Goal: Information Seeking & Learning: Learn about a topic

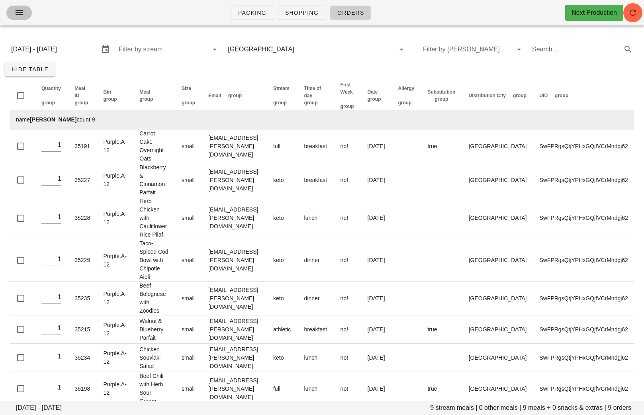
click at [27, 12] on button "button" at bounding box center [18, 13] width 25 height 14
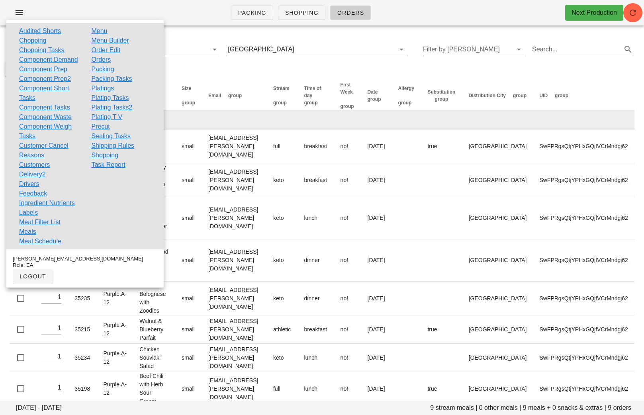
click at [110, 49] on link "Order Edit" at bounding box center [105, 50] width 29 height 10
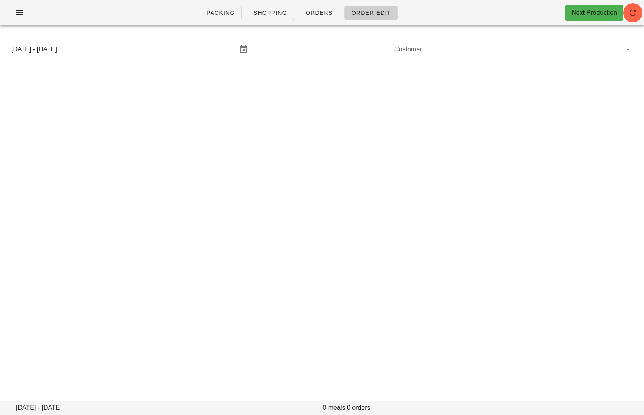
click at [408, 55] on input "Customer" at bounding box center [507, 49] width 226 height 13
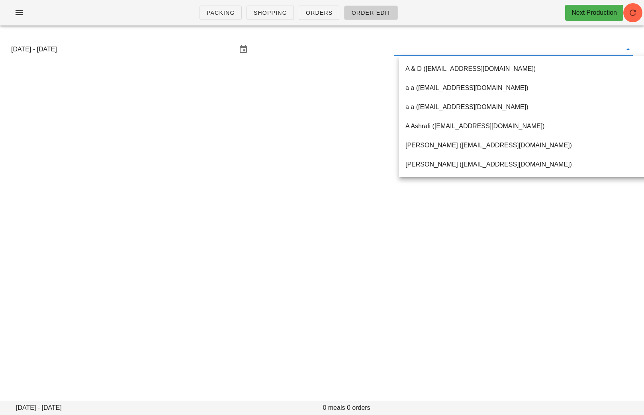
paste input "s.wilson@telus.net"
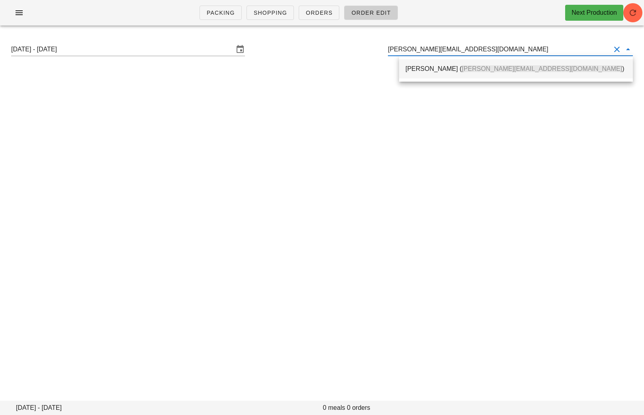
click at [420, 70] on div "Stevie Wilson ( s.wilson@telus.net )" at bounding box center [515, 69] width 221 height 8
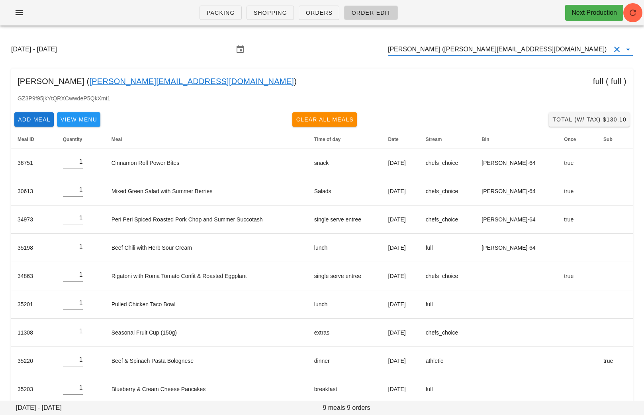
type input "Stevie Wilson (s.wilson@telus.net)"
click at [125, 82] on link "s.wilson@telus.net" at bounding box center [191, 81] width 205 height 13
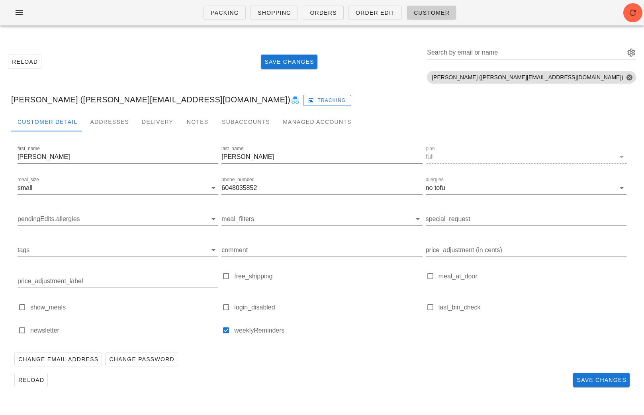
click at [552, 51] on div "Search by email or name" at bounding box center [525, 52] width 196 height 13
paste input "s.wilson@telus.net"
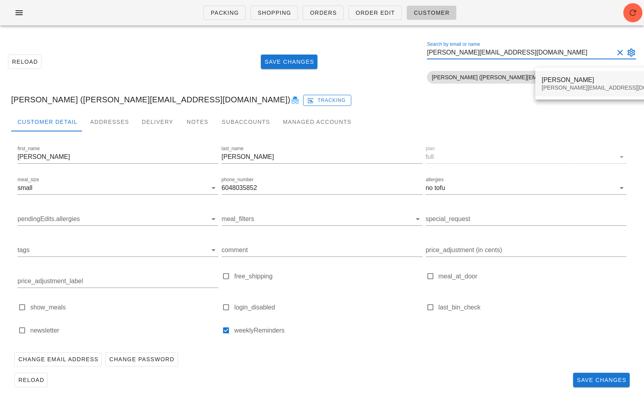
type input "s.wilson@telus.net"
click at [554, 84] on div "Stevie Wilson" at bounding box center [611, 80] width 140 height 8
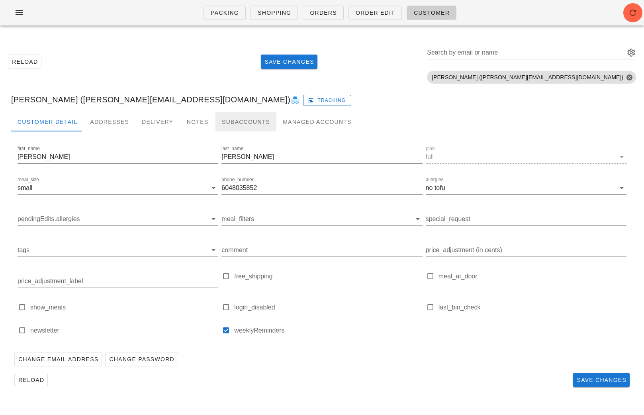
click at [231, 125] on div "Subaccounts" at bounding box center [245, 121] width 61 height 19
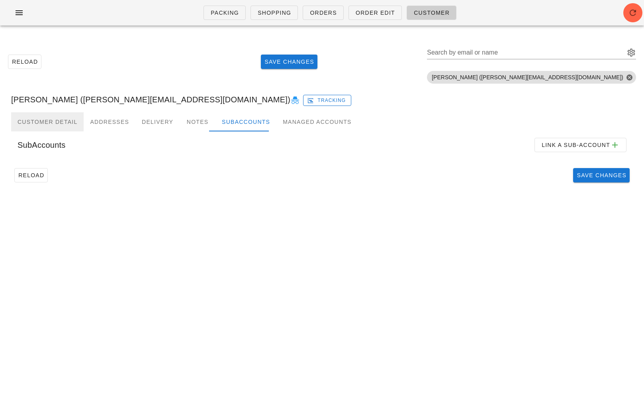
click at [49, 127] on div "Customer Detail" at bounding box center [47, 121] width 72 height 19
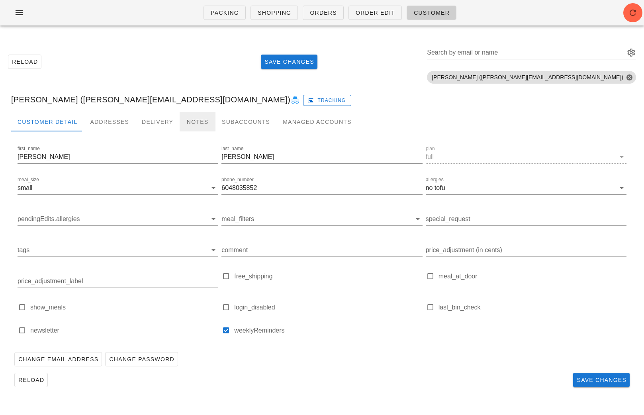
click at [180, 119] on div "Notes" at bounding box center [198, 121] width 36 height 19
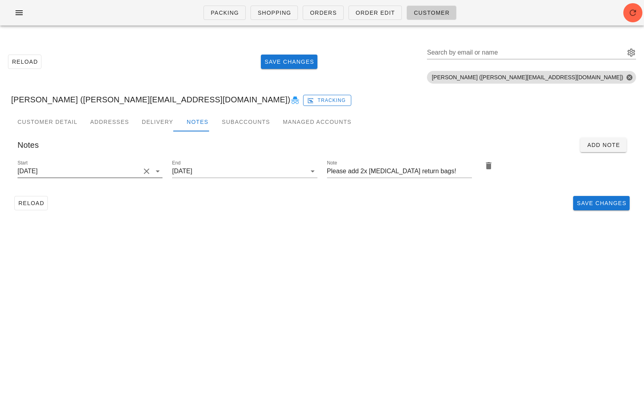
click at [105, 164] on div "Start 2025-07-23" at bounding box center [90, 173] width 145 height 26
click at [105, 168] on input "2025-07-23" at bounding box center [79, 171] width 123 height 13
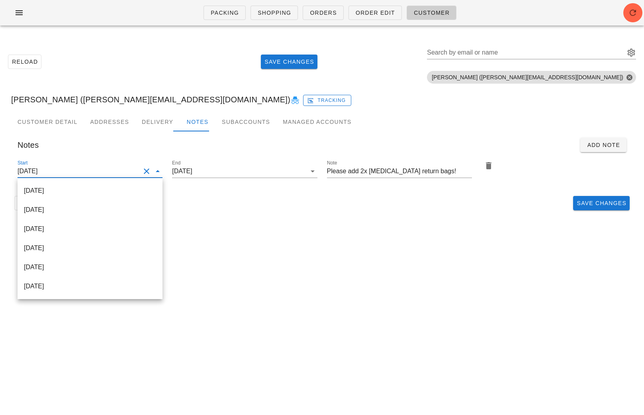
click at [101, 185] on div "2025-08-24" at bounding box center [90, 190] width 132 height 17
type input "2025-08-24"
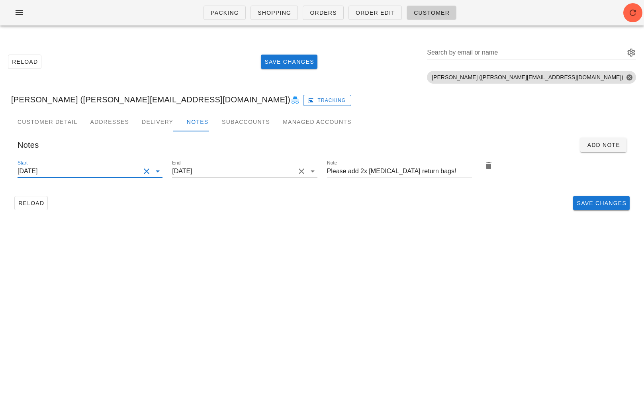
click at [240, 170] on input "2025-08-24" at bounding box center [233, 171] width 123 height 13
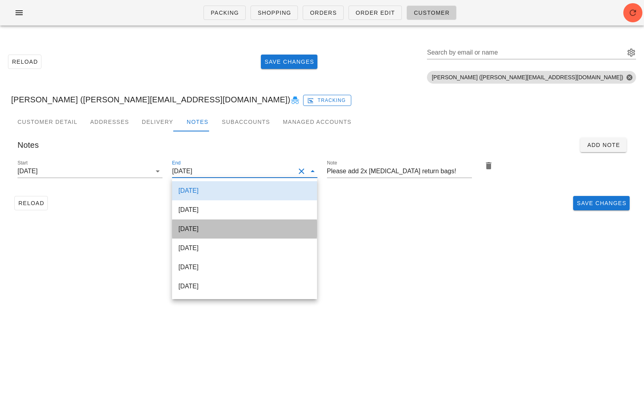
click at [226, 223] on div "2025-08-31" at bounding box center [244, 228] width 132 height 17
type input "2025-08-31"
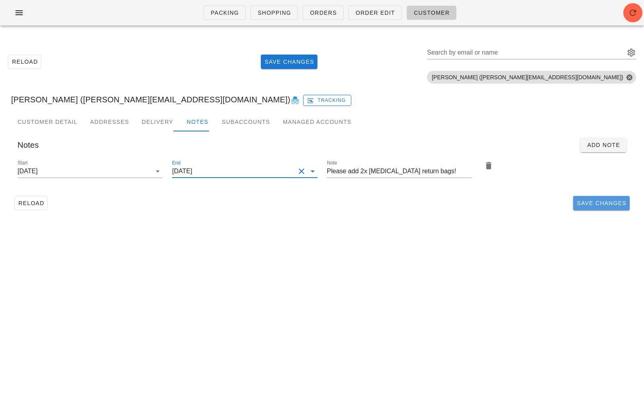
click at [594, 203] on span "Save Changes" at bounding box center [601, 203] width 50 height 6
click at [22, 14] on icon "button" at bounding box center [19, 13] width 10 height 10
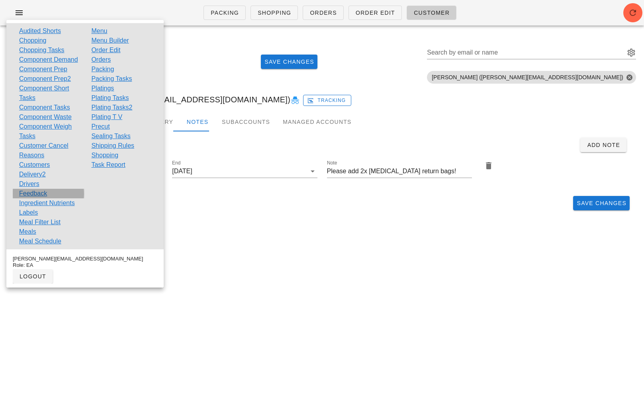
click at [42, 198] on link "Feedback" at bounding box center [33, 194] width 28 height 10
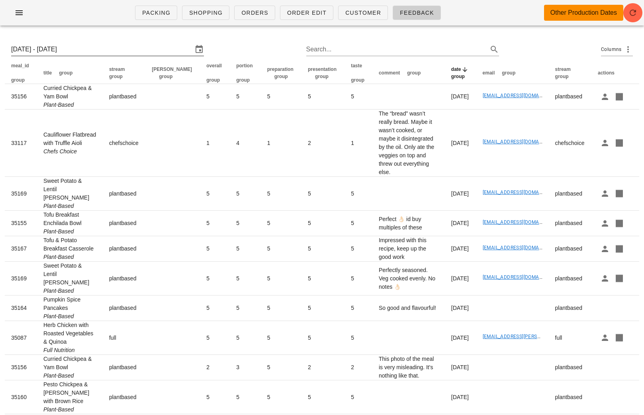
click at [74, 43] on input "Sun 17 Aug 2025 - Sun 24 Aug 2025" at bounding box center [101, 49] width 181 height 13
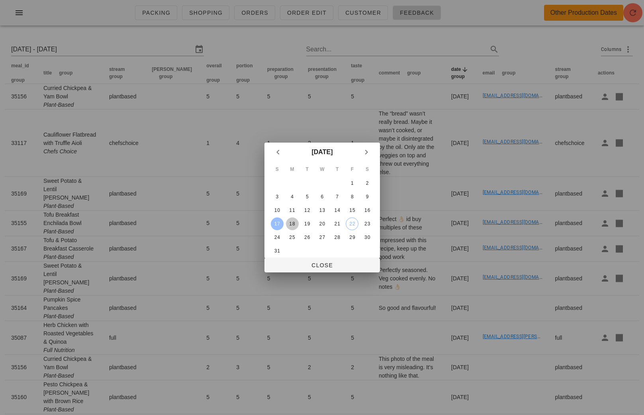
click at [290, 221] on div "18" at bounding box center [291, 224] width 13 height 6
click at [369, 221] on div "23" at bounding box center [367, 224] width 13 height 6
click at [293, 222] on div "18" at bounding box center [291, 224] width 13 height 6
type input "Mon 18 Aug 2025 - Sat 23 Aug 2025"
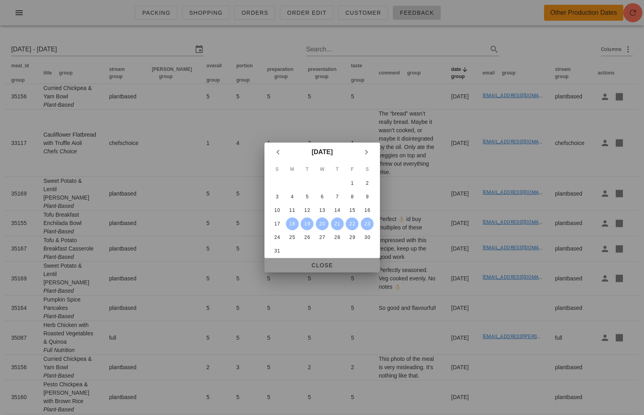
click at [318, 268] on span "Close" at bounding box center [322, 265] width 103 height 6
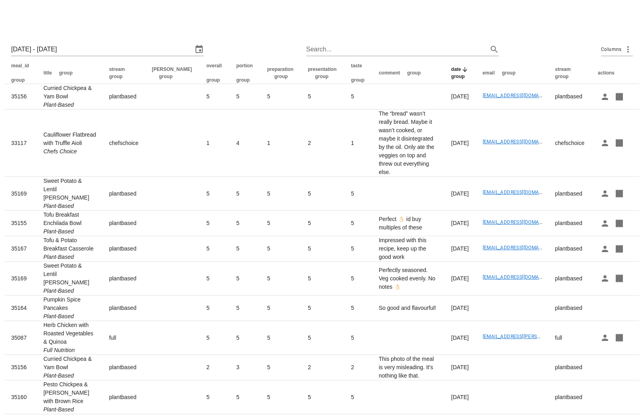
scroll to position [25, 0]
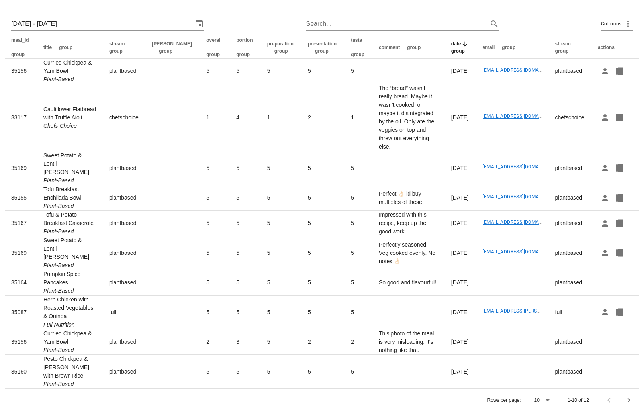
click at [550, 398] on icon at bounding box center [548, 400] width 10 height 10
click at [550, 398] on div "All" at bounding box center [544, 397] width 20 height 19
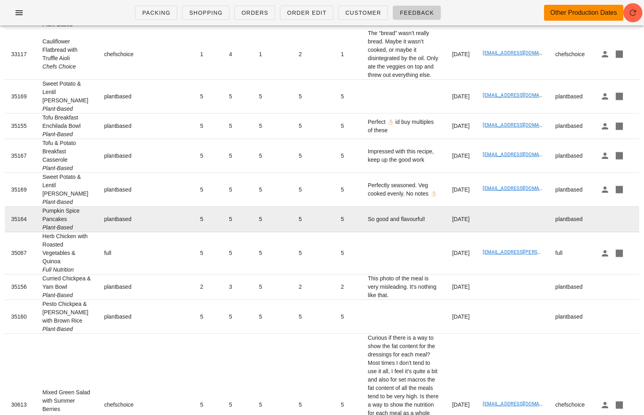
scroll to position [83, 0]
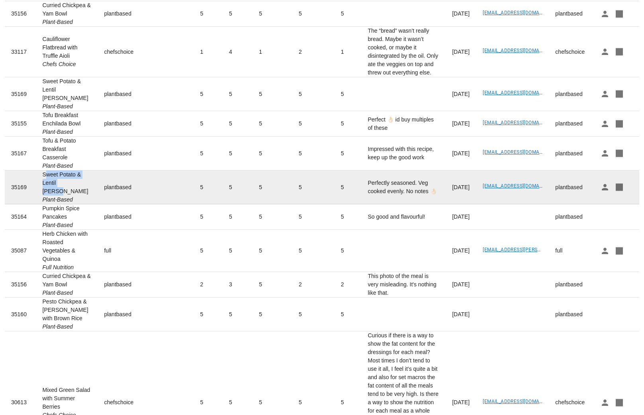
drag, startPoint x: 67, startPoint y: 216, endPoint x: 42, endPoint y: 201, distance: 29.1
click at [42, 201] on td "Sweet Potato & Lentil Curry Plant-Based" at bounding box center [67, 187] width 62 height 34
copy td "Sweet Potato & Lentil Curry"
drag, startPoint x: 365, startPoint y: 217, endPoint x: 326, endPoint y: 207, distance: 40.2
click at [361, 204] on td "Perfectly seasoned. Veg cooked evenly. No notes 👌🏻" at bounding box center [403, 187] width 84 height 34
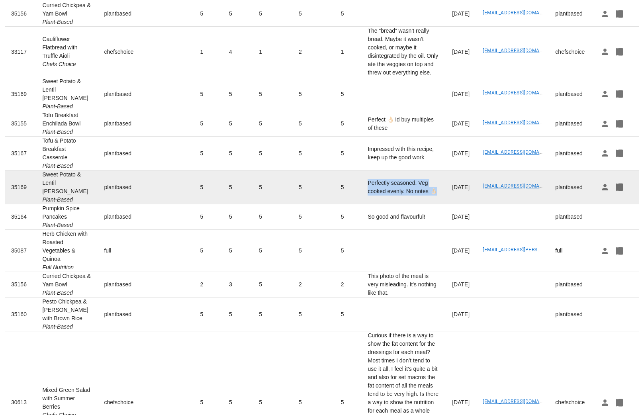
copy td "Perfectly seasoned. Veg cooked evenly. No notes 👌🏻"
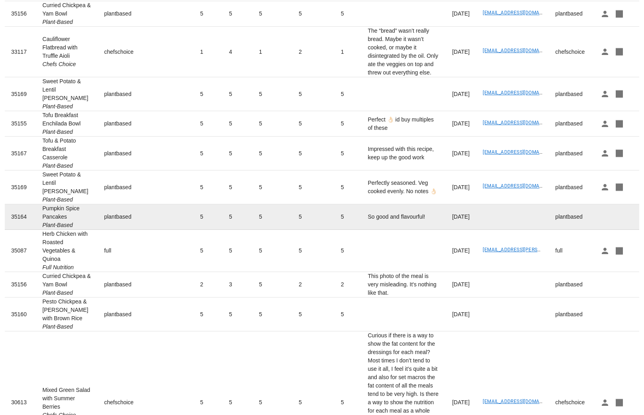
click at [71, 230] on td "Pumpkin Spice Pancakes Plant-Based" at bounding box center [67, 216] width 62 height 25
drag, startPoint x: 66, startPoint y: 250, endPoint x: 43, endPoint y: 233, distance: 28.8
click at [43, 230] on td "Pumpkin Spice Pancakes Plant-Based" at bounding box center [67, 216] width 62 height 25
copy td "Pumpkin Spice Pancakes"
drag, startPoint x: 394, startPoint y: 245, endPoint x: 326, endPoint y: 246, distance: 68.5
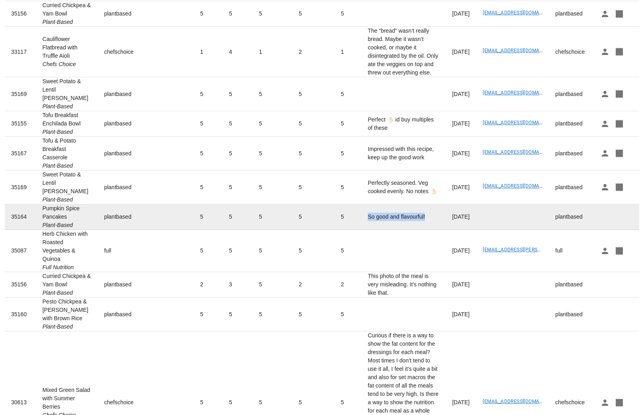
click at [361, 230] on td "So good and flavourful!" at bounding box center [403, 216] width 84 height 25
copy td "So good and flavourful!"
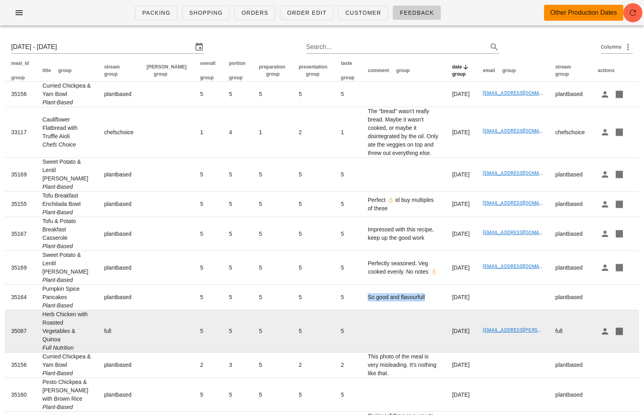
scroll to position [0, 0]
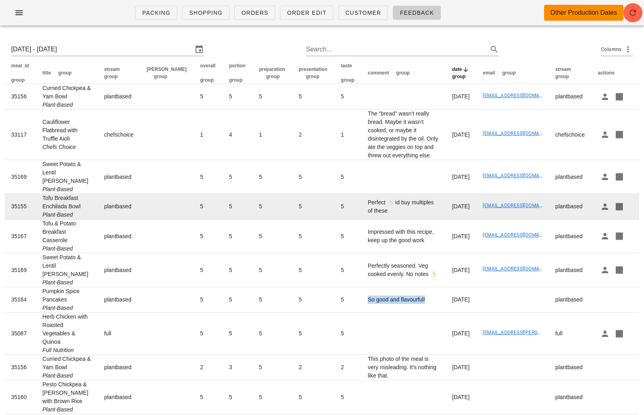
drag, startPoint x: 59, startPoint y: 224, endPoint x: 39, endPoint y: 198, distance: 32.5
click at [39, 198] on td "Tofu Breakfast Enchilada Bowl Plant-Based" at bounding box center [67, 206] width 62 height 25
copy td "Tofu Breakfast Enchilada Bowl"
drag, startPoint x: 427, startPoint y: 214, endPoint x: 326, endPoint y: 216, distance: 100.7
click at [361, 216] on td "Perfect 👌🏻 id buy multiples of these" at bounding box center [403, 206] width 84 height 25
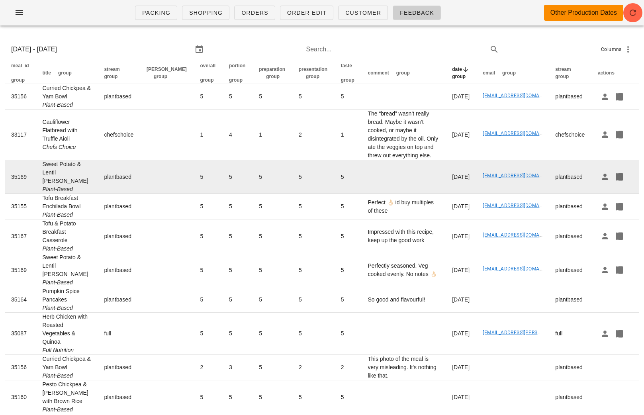
click at [361, 185] on td at bounding box center [403, 177] width 84 height 34
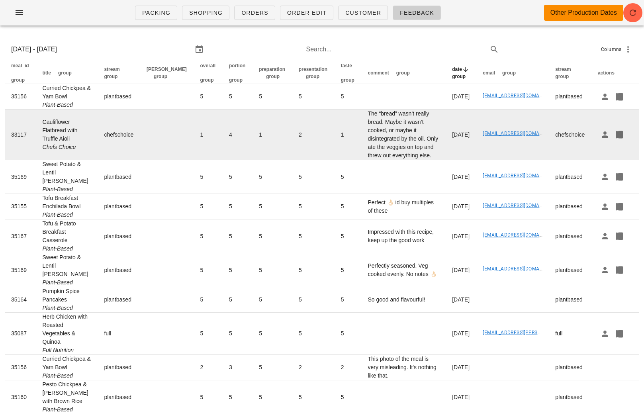
drag, startPoint x: 59, startPoint y: 148, endPoint x: 42, endPoint y: 124, distance: 29.8
click at [42, 124] on td "Cauliflower Flatbread with Truffle Aioli Chefs Choice" at bounding box center [67, 134] width 62 height 51
copy td "Cauliflower Flatbread with Truffle Aioli"
drag, startPoint x: 376, startPoint y: 152, endPoint x: 324, endPoint y: 124, distance: 58.8
click at [361, 124] on td "The “bread” wasn’t really bread. Maybe it wasn’t cooked, or maybe it disintegra…" at bounding box center [403, 134] width 84 height 51
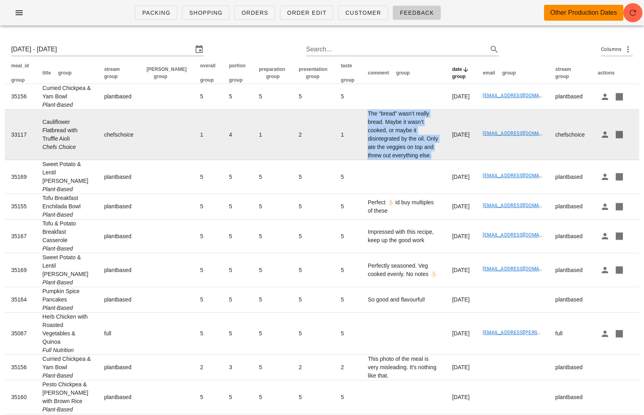
copy td "The “bread” wasn’t really bread. Maybe it wasn’t cooked, or maybe it disintegra…"
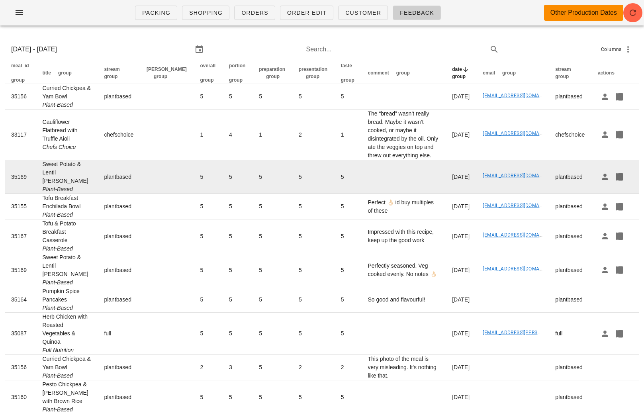
click at [361, 185] on td at bounding box center [403, 177] width 84 height 34
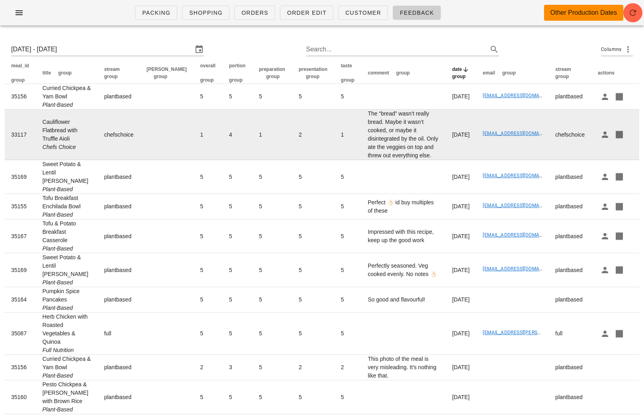
drag, startPoint x: 57, startPoint y: 149, endPoint x: 43, endPoint y: 125, distance: 28.4
click at [43, 125] on td "Cauliflower Flatbread with Truffle Aioli Chefs Choice" at bounding box center [67, 134] width 62 height 51
copy td "Cauliflower Flatbread with Truffle Aioli"
drag, startPoint x: 381, startPoint y: 157, endPoint x: 328, endPoint y: 121, distance: 64.4
click at [361, 121] on td "The “bread” wasn’t really bread. Maybe it wasn’t cooked, or maybe it disintegra…" at bounding box center [403, 134] width 84 height 51
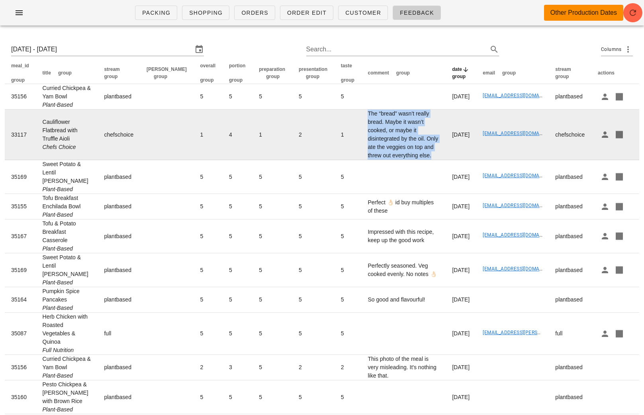
copy td "The “bread” wasn’t really bread. Maybe it wasn’t cooked, or maybe it disintegra…"
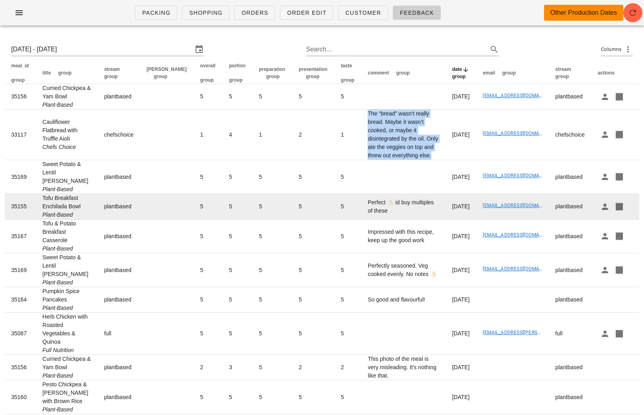
drag, startPoint x: 62, startPoint y: 223, endPoint x: 41, endPoint y: 200, distance: 31.3
click at [41, 200] on td "Tofu Breakfast Enchilada Bowl Plant-Based" at bounding box center [67, 206] width 62 height 25
copy td "Tofu Breakfast Enchilada Bowl"
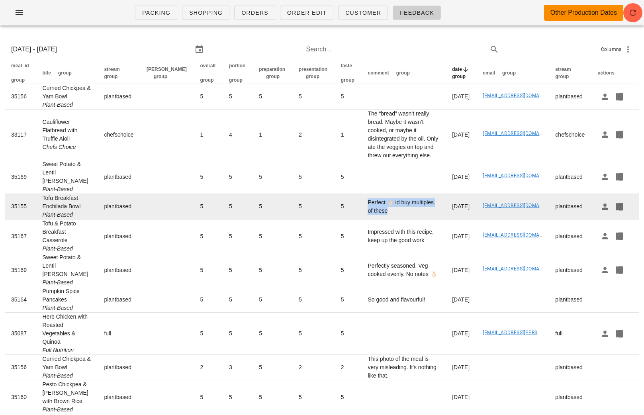
drag, startPoint x: 421, startPoint y: 217, endPoint x: 324, endPoint y: 217, distance: 96.7
click at [361, 217] on td "Perfect 👌🏻 id buy multiples of these" at bounding box center [403, 206] width 84 height 25
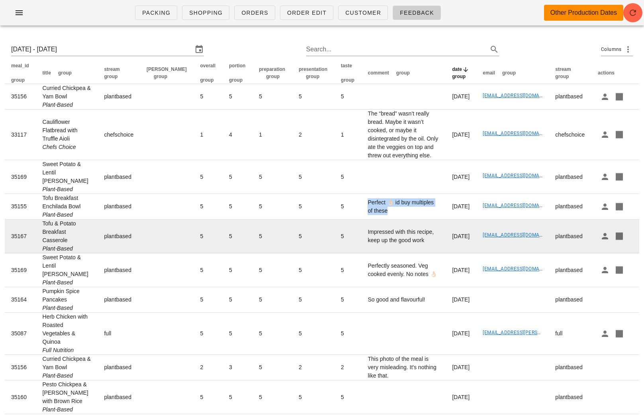
drag, startPoint x: 70, startPoint y: 265, endPoint x: 35, endPoint y: 239, distance: 43.2
click at [35, 239] on tr "35167 Tofu & Potato Breakfast Casserole Plant-Based plantbased 5 5 5 5 5 Impres…" at bounding box center [322, 236] width 634 height 34
click at [63, 247] on td "Tofu & Potato Breakfast Casserole Plant-Based" at bounding box center [67, 236] width 62 height 34
drag, startPoint x: 68, startPoint y: 264, endPoint x: 43, endPoint y: 240, distance: 35.2
click at [43, 240] on td "Tofu & Potato Breakfast Casserole Plant-Based" at bounding box center [67, 236] width 62 height 34
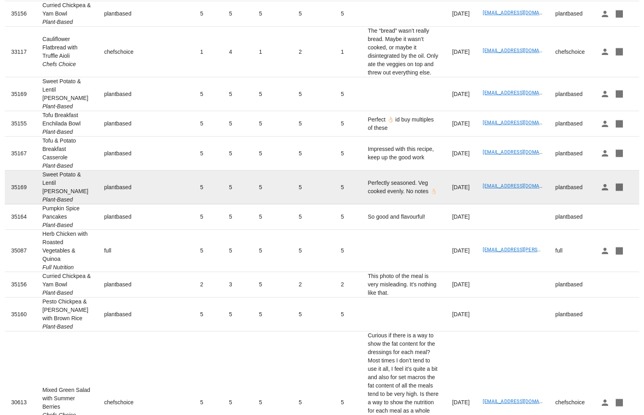
scroll to position [87, 0]
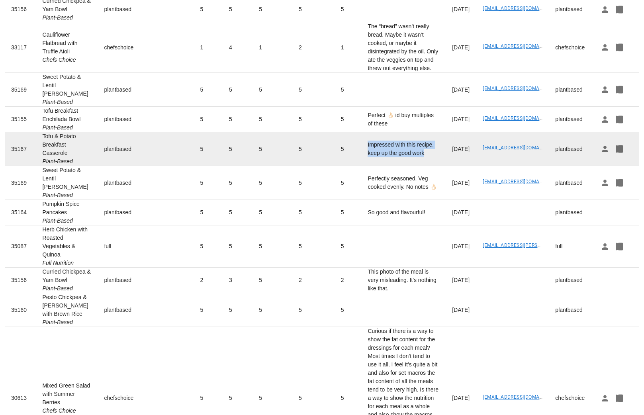
drag, startPoint x: 362, startPoint y: 176, endPoint x: 325, endPoint y: 164, distance: 38.4
click at [361, 165] on td "Impressed with this recipe, keep up the good work" at bounding box center [403, 149] width 84 height 34
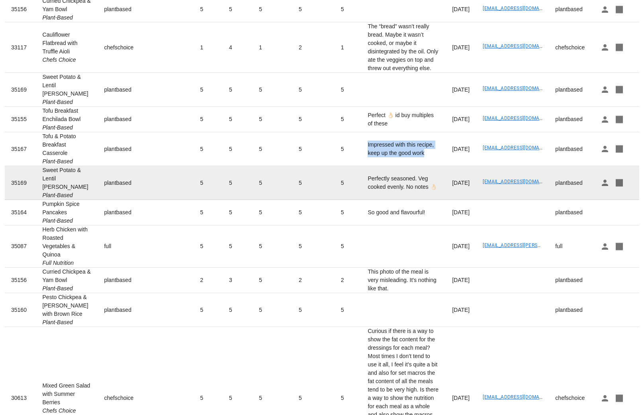
click at [42, 195] on td "Sweet Potato & Lentil Curry Plant-Based" at bounding box center [67, 183] width 62 height 34
drag, startPoint x: 366, startPoint y: 214, endPoint x: 326, endPoint y: 204, distance: 41.5
click at [361, 200] on td "Perfectly seasoned. Veg cooked evenly. No notes 👌🏻" at bounding box center [403, 183] width 84 height 34
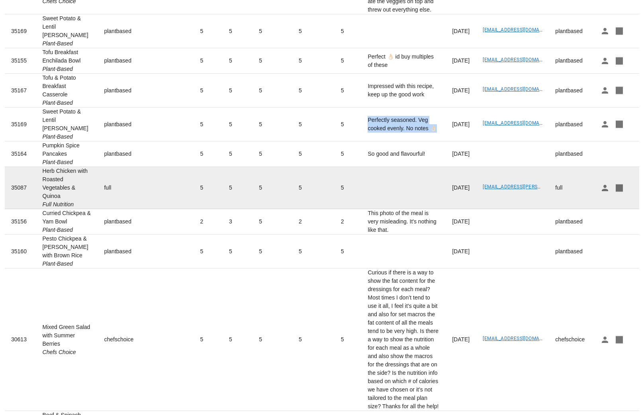
scroll to position [147, 0]
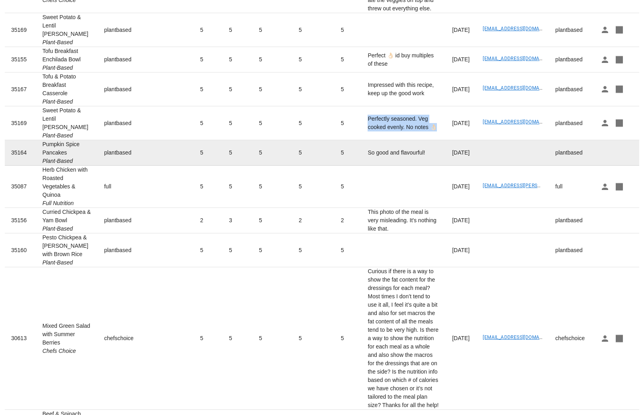
drag, startPoint x: 68, startPoint y: 185, endPoint x: 41, endPoint y: 171, distance: 29.7
click at [41, 166] on td "Pumpkin Spice Pancakes Plant-Based" at bounding box center [67, 152] width 62 height 25
drag, startPoint x: 391, startPoint y: 185, endPoint x: 325, endPoint y: 183, distance: 66.5
click at [361, 166] on td "So good and flavourful!" at bounding box center [403, 152] width 84 height 25
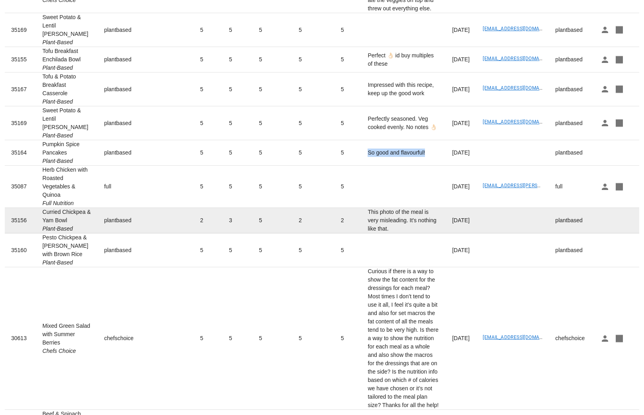
drag, startPoint x: 71, startPoint y: 268, endPoint x: 39, endPoint y: 255, distance: 34.8
click at [39, 233] on td "Curried Chickpea & Yam Bowl Plant-Based" at bounding box center [67, 220] width 62 height 25
drag, startPoint x: 414, startPoint y: 274, endPoint x: 327, endPoint y: 261, distance: 88.2
click at [361, 233] on td "This photo of the meal is very misleading. It's nothing like that." at bounding box center [403, 220] width 84 height 25
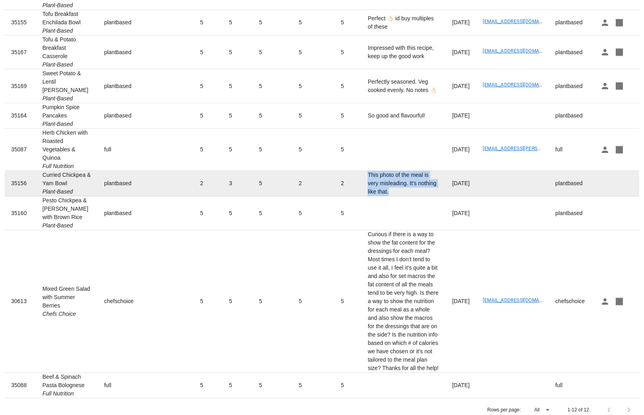
scroll to position [235, 0]
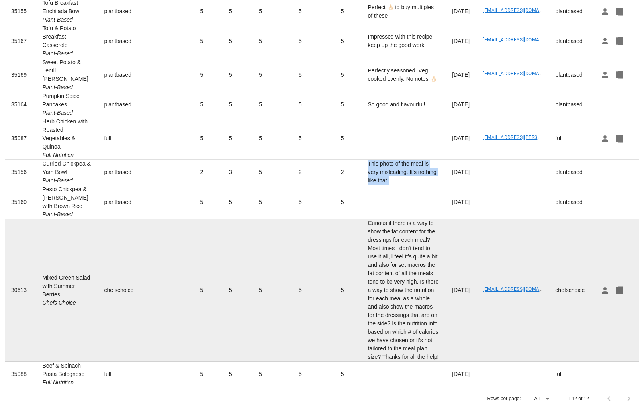
drag, startPoint x: 63, startPoint y: 298, endPoint x: 41, endPoint y: 272, distance: 33.6
click at [41, 272] on td "Mixed Green Salad with Summer Berries Chefs Choice" at bounding box center [67, 290] width 62 height 142
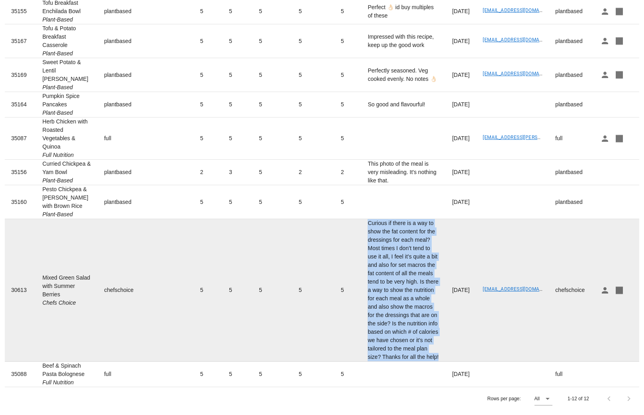
drag, startPoint x: 375, startPoint y: 340, endPoint x: 323, endPoint y: 242, distance: 110.4
click at [361, 242] on td "Curious if there is a way to show the fat content for the dressings for each me…" at bounding box center [403, 290] width 84 height 142
